Goal: Information Seeking & Learning: Understand process/instructions

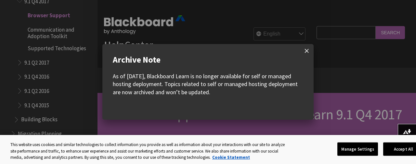
click at [309, 52] on span at bounding box center [307, 51] width 14 height 14
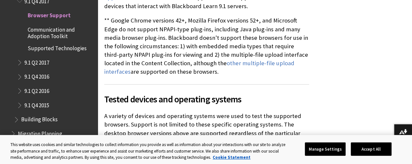
scroll to position [405, 0]
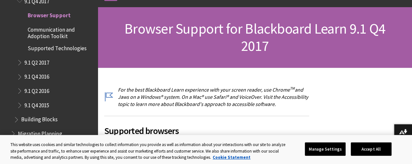
scroll to position [87, 0]
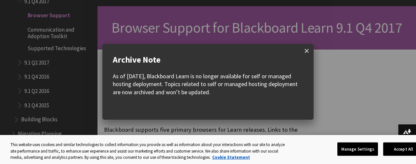
click at [307, 49] on span at bounding box center [307, 51] width 14 height 14
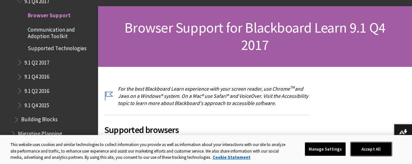
click at [391, 149] on button "Accept All" at bounding box center [370, 149] width 41 height 14
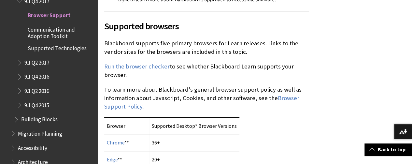
scroll to position [190, 0]
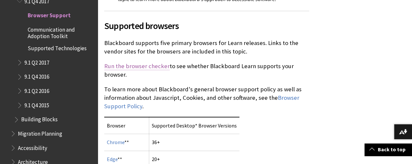
click at [152, 62] on link "Run the browser checker" at bounding box center [136, 66] width 65 height 8
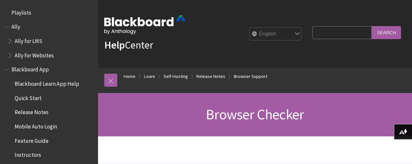
scroll to position [763, 0]
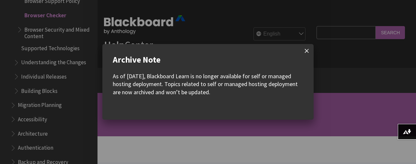
click at [310, 49] on span at bounding box center [307, 51] width 14 height 14
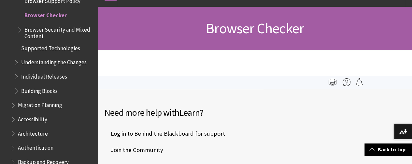
scroll to position [0, 0]
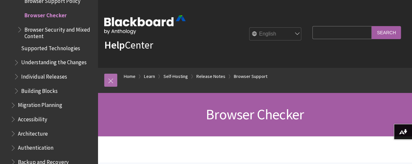
click at [112, 82] on link at bounding box center [110, 80] width 13 height 13
